Goal: Task Accomplishment & Management: Complete application form

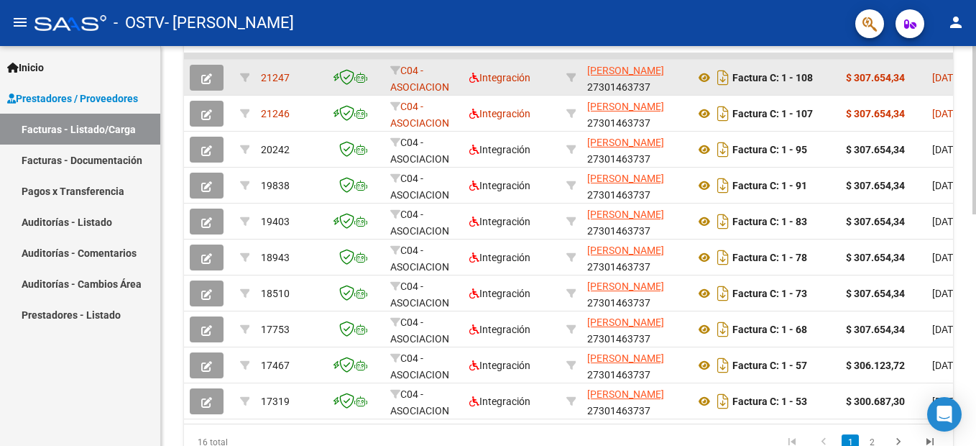
click at [210, 79] on icon "button" at bounding box center [206, 78] width 11 height 11
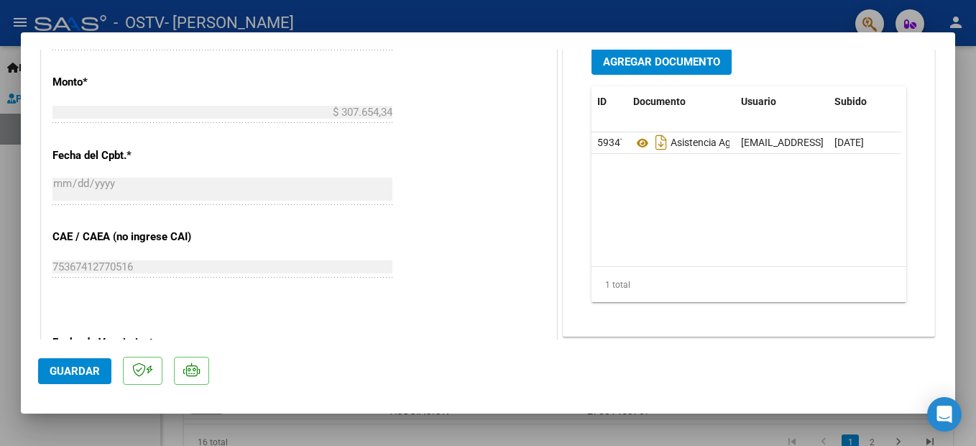
scroll to position [945, 0]
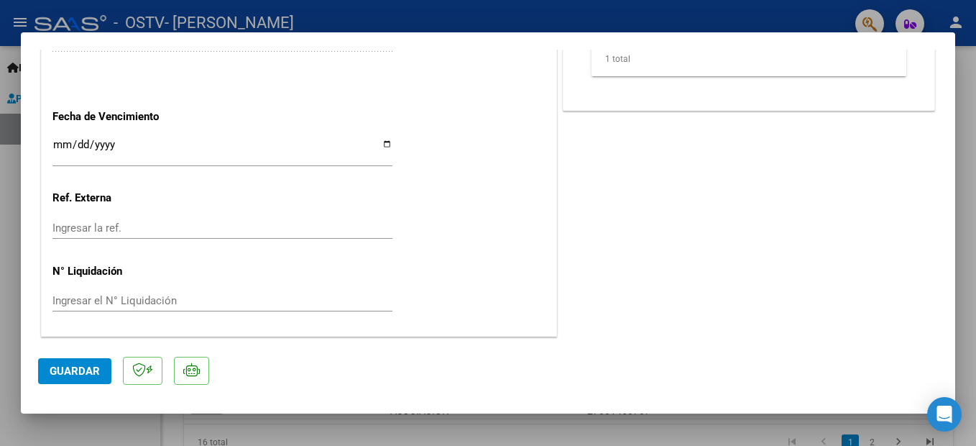
click at [66, 371] on span "Guardar" at bounding box center [75, 370] width 50 height 13
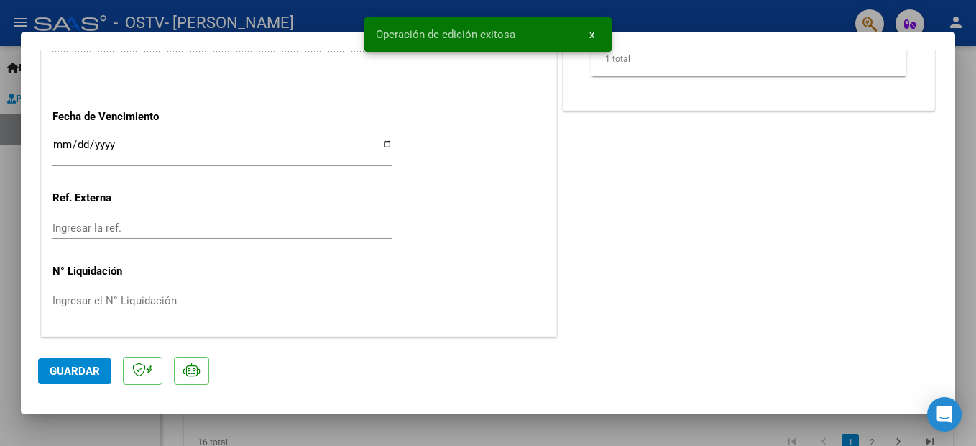
click at [591, 37] on span "x" at bounding box center [591, 34] width 5 height 13
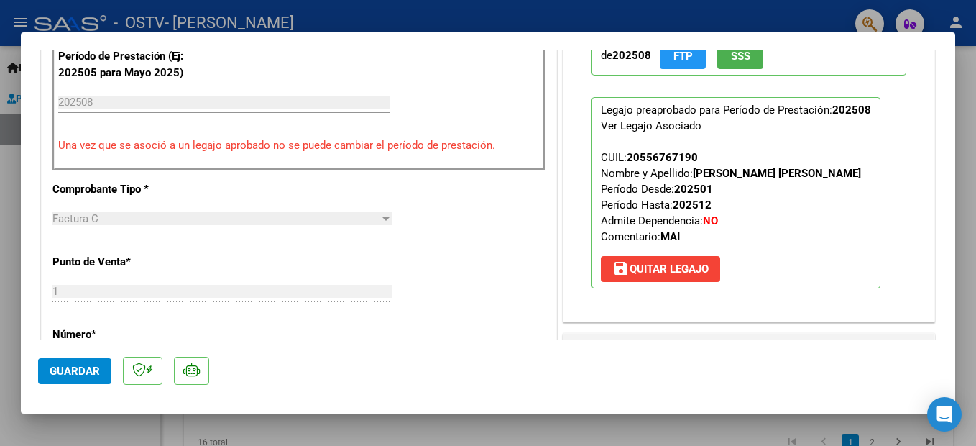
scroll to position [226, 0]
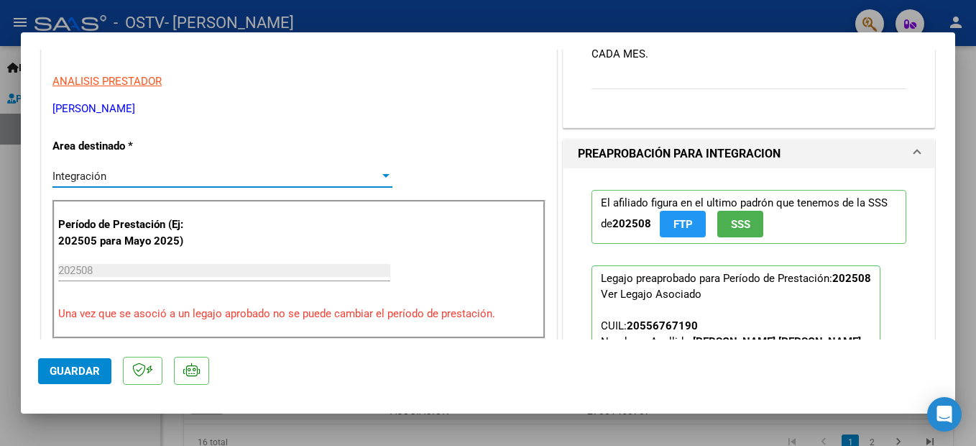
click at [382, 176] on div at bounding box center [385, 176] width 7 height 4
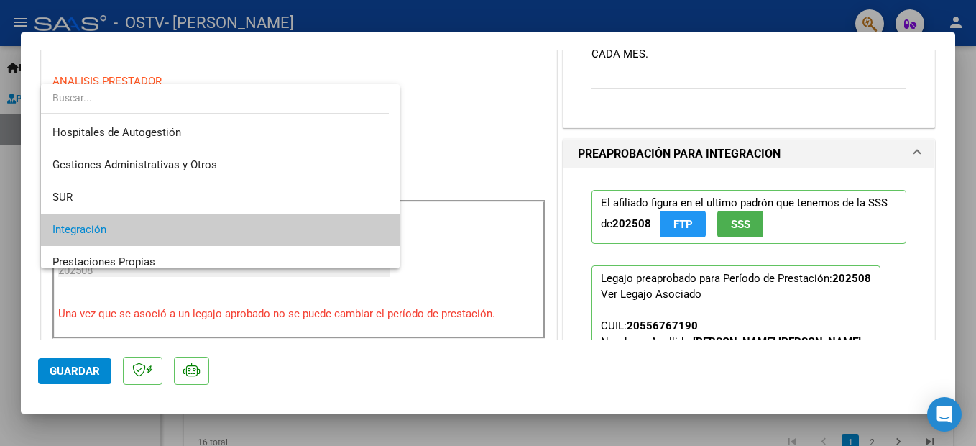
scroll to position [54, 0]
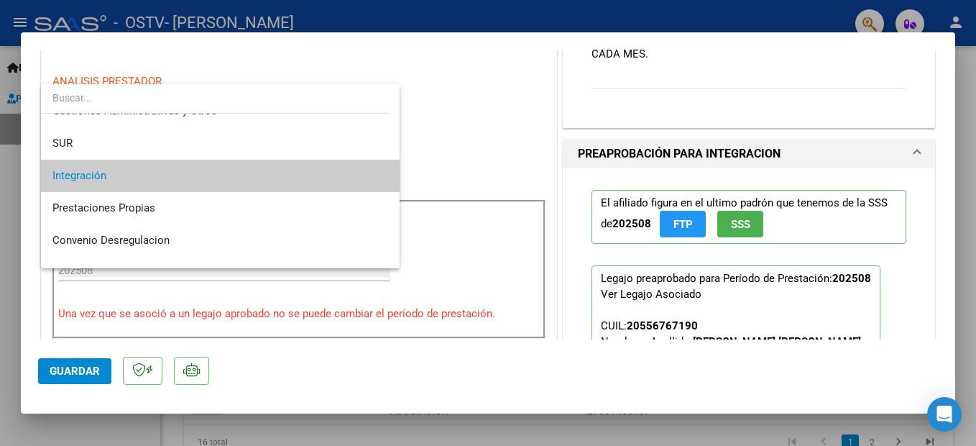
click at [299, 183] on span "Integración" at bounding box center [220, 176] width 336 height 32
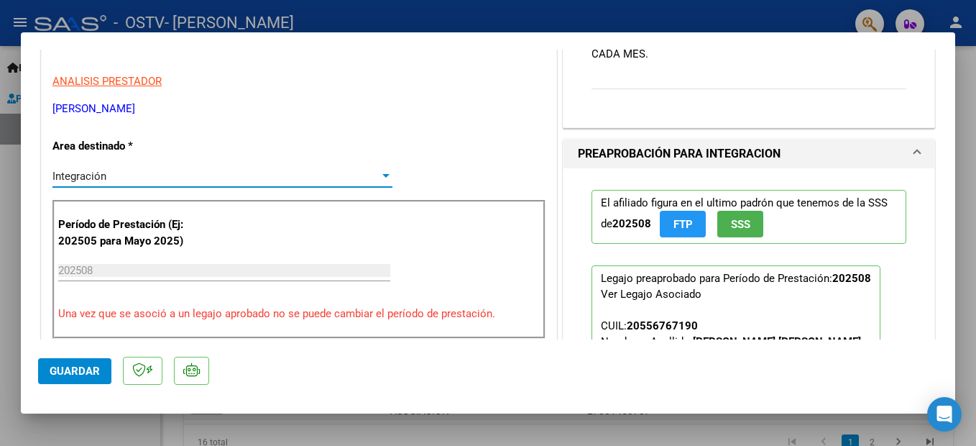
click at [169, 264] on input "202508" at bounding box center [224, 270] width 332 height 13
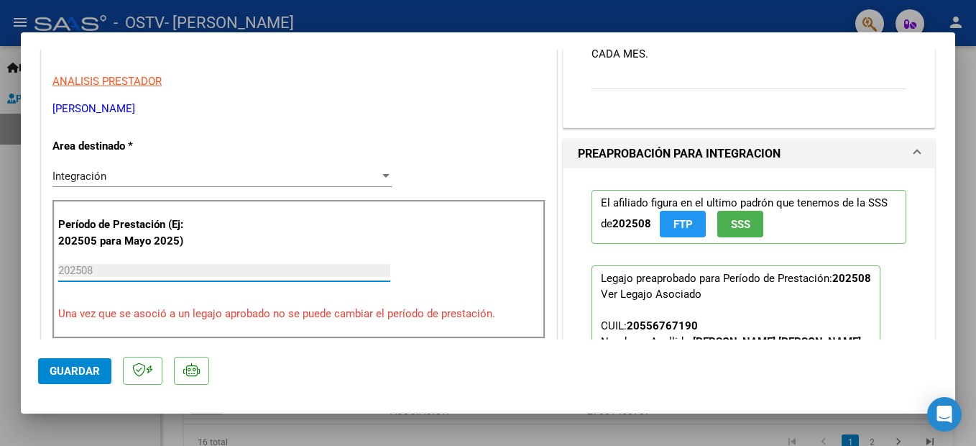
click at [175, 274] on input "202508" at bounding box center [224, 270] width 332 height 13
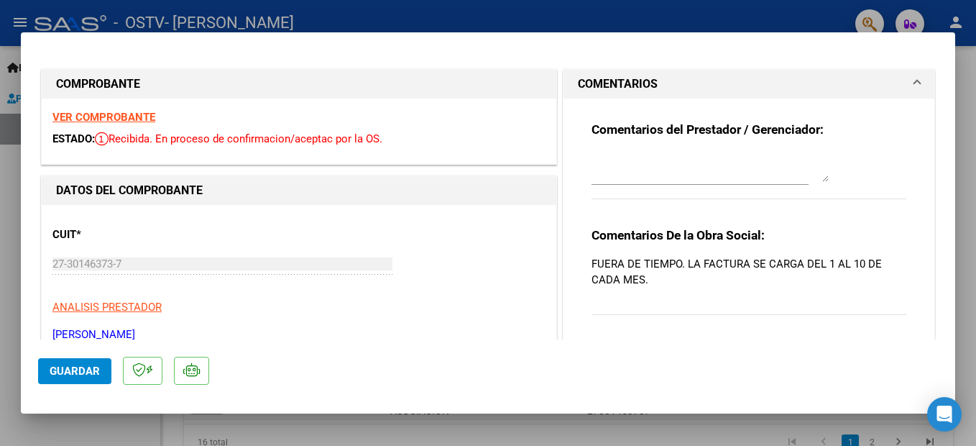
click at [387, 14] on div at bounding box center [488, 223] width 976 height 446
type input "$ 0,00"
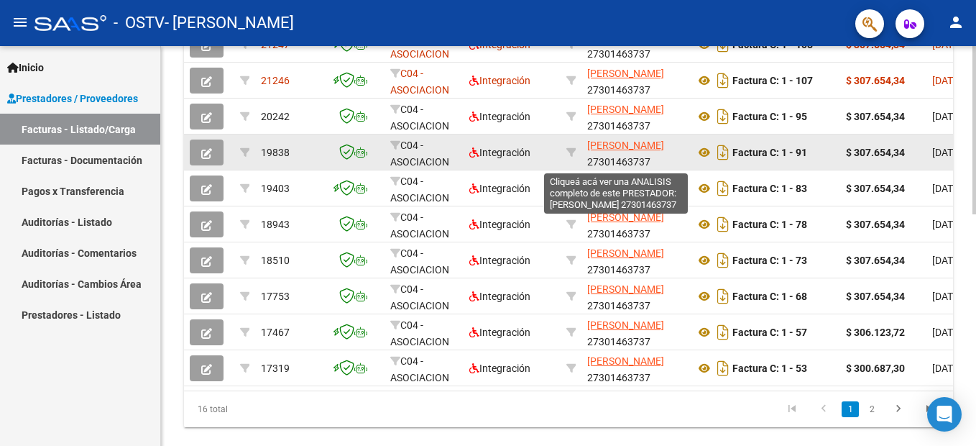
scroll to position [438, 0]
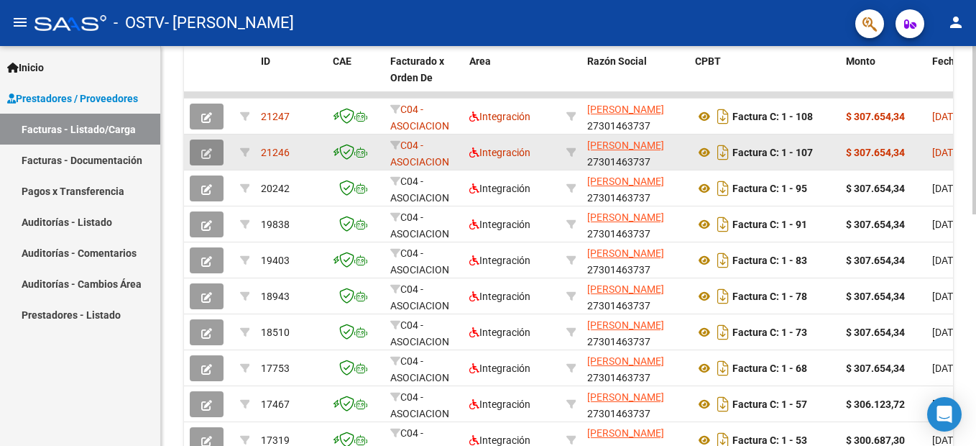
click at [204, 154] on icon "button" at bounding box center [206, 153] width 11 height 11
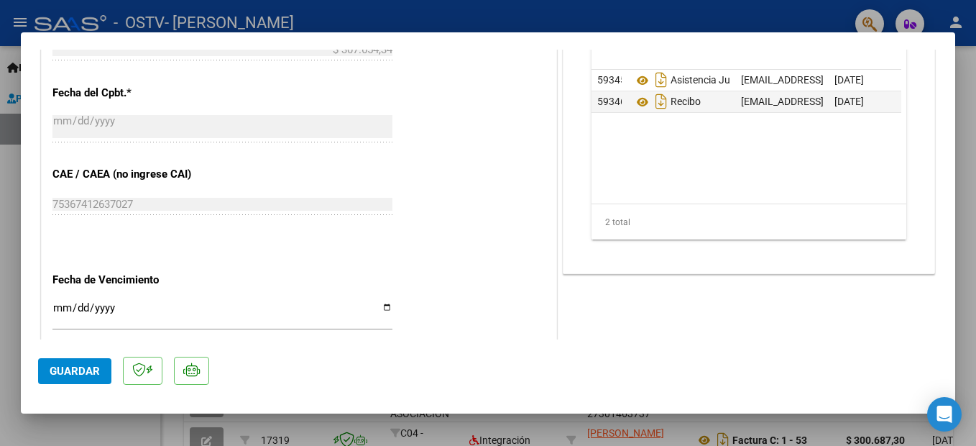
scroll to position [729, 0]
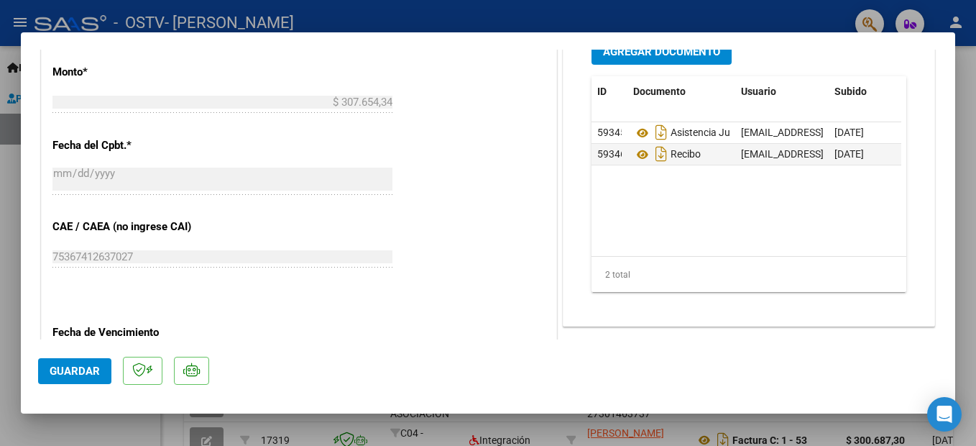
click at [63, 372] on span "Guardar" at bounding box center [75, 370] width 50 height 13
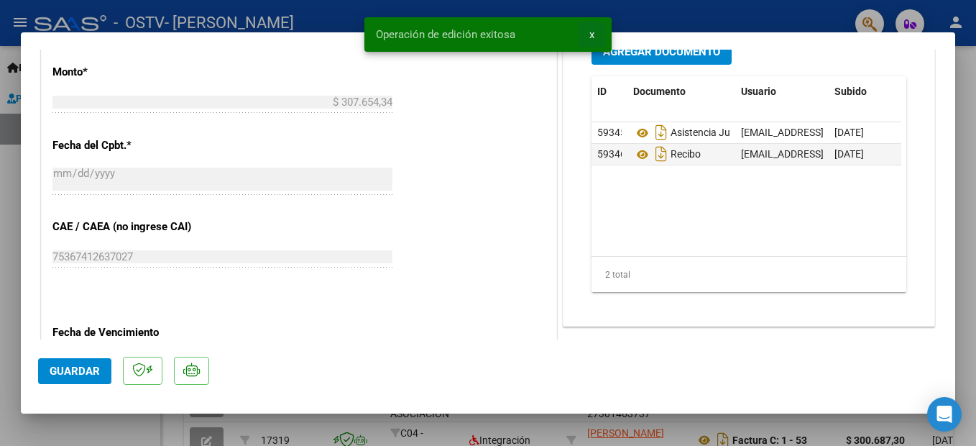
click at [592, 33] on span "x" at bounding box center [591, 34] width 5 height 13
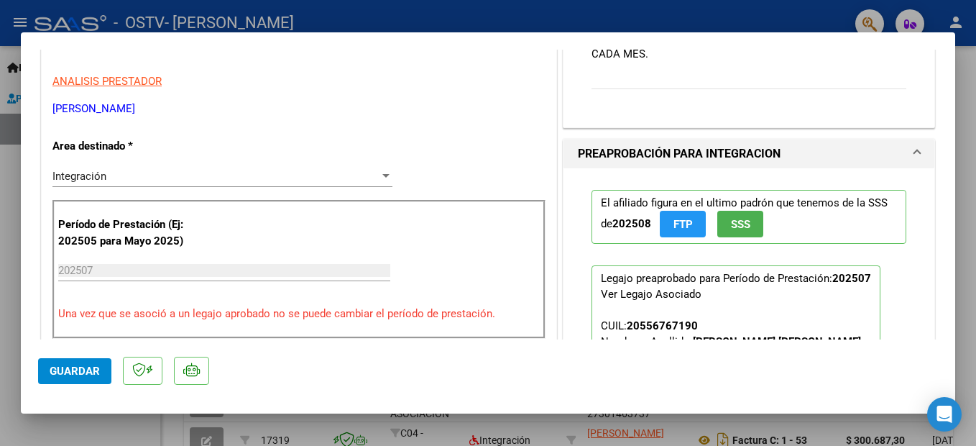
scroll to position [0, 0]
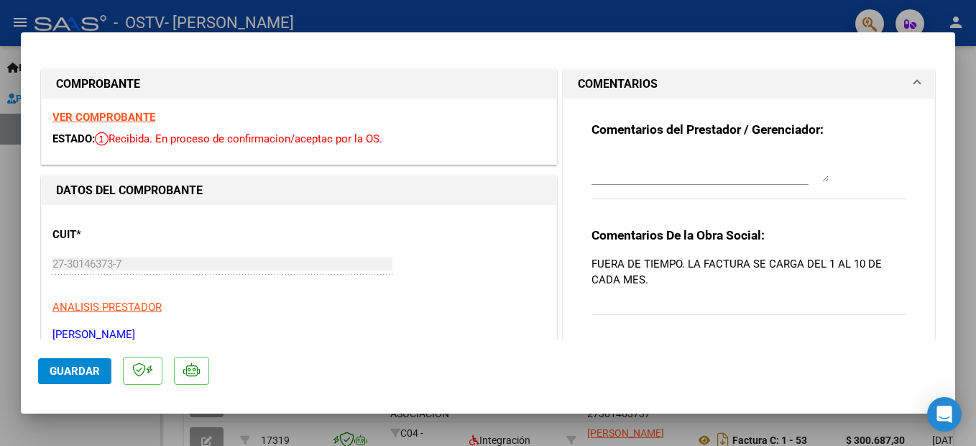
click at [682, 18] on div at bounding box center [488, 223] width 976 height 446
type input "$ 0,00"
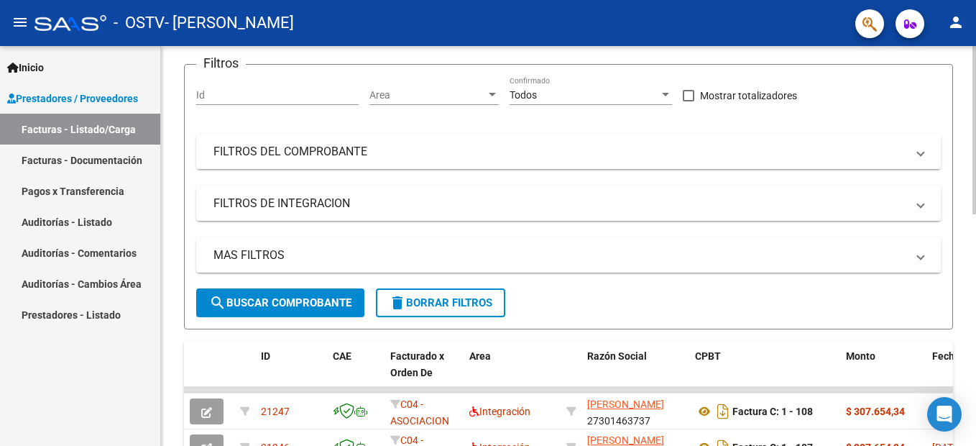
scroll to position [144, 0]
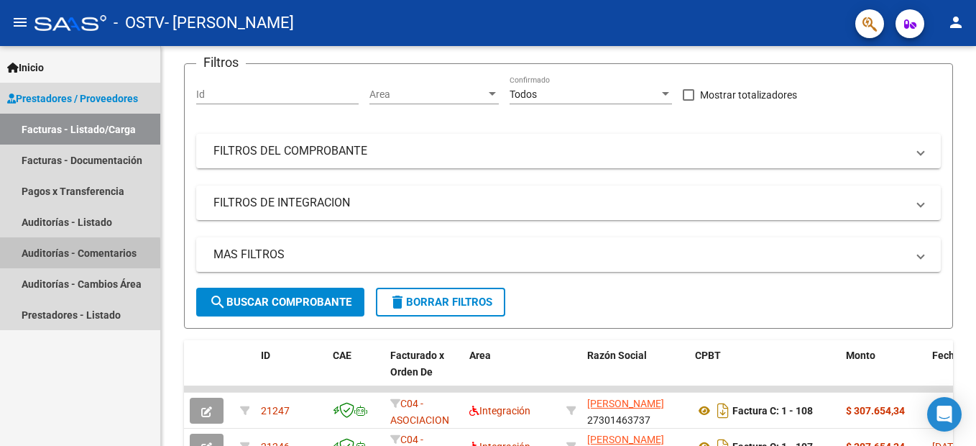
click at [65, 255] on link "Auditorías - Comentarios" at bounding box center [80, 252] width 160 height 31
